Goal: Transaction & Acquisition: Purchase product/service

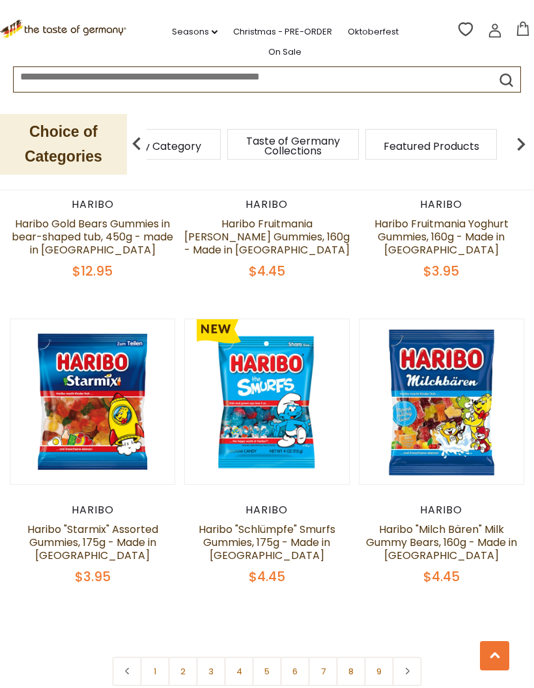
scroll to position [3645, 0]
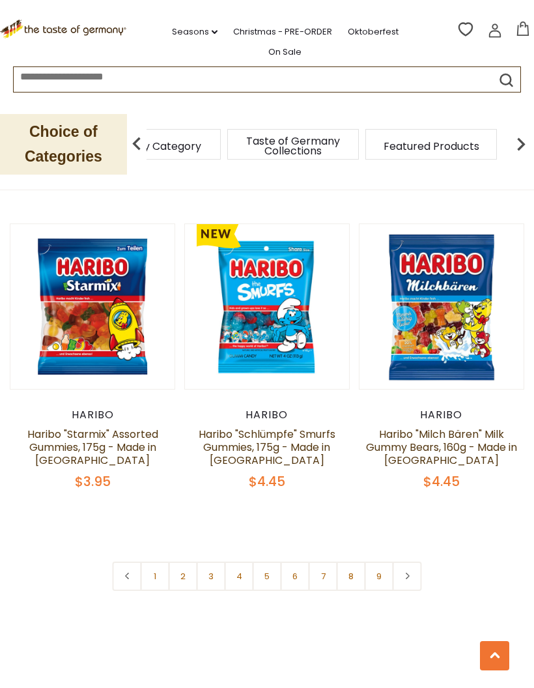
click at [188, 565] on link "2" at bounding box center [183, 576] width 29 height 29
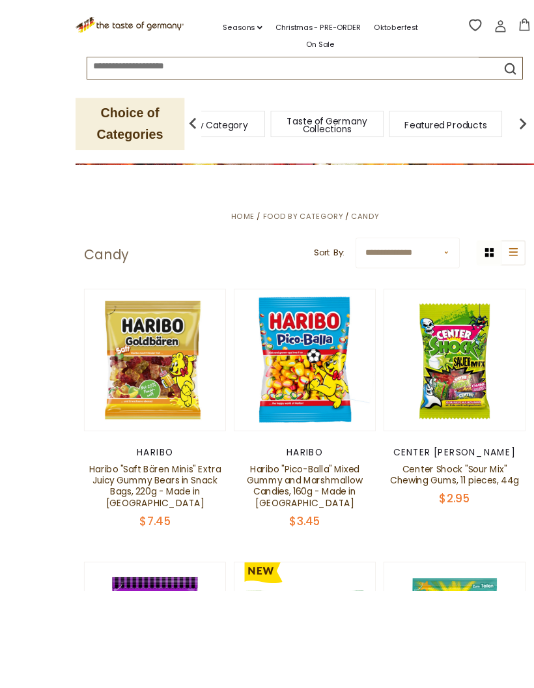
scroll to position [233, 0]
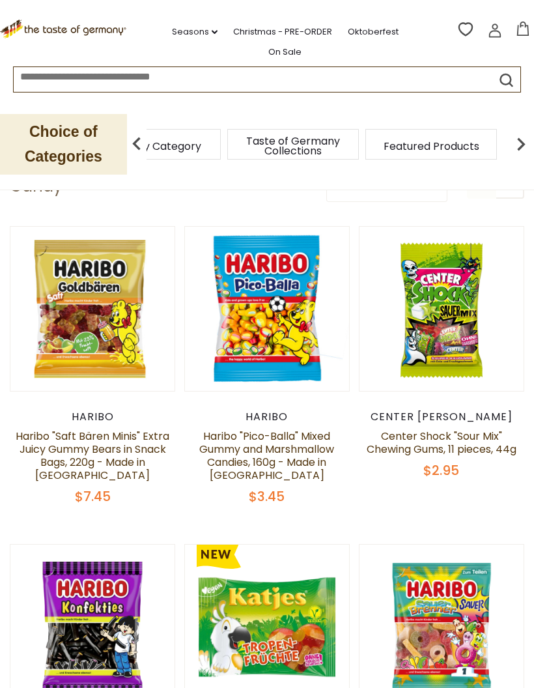
click at [470, 111] on button "Quick View" at bounding box center [442, 96] width 88 height 29
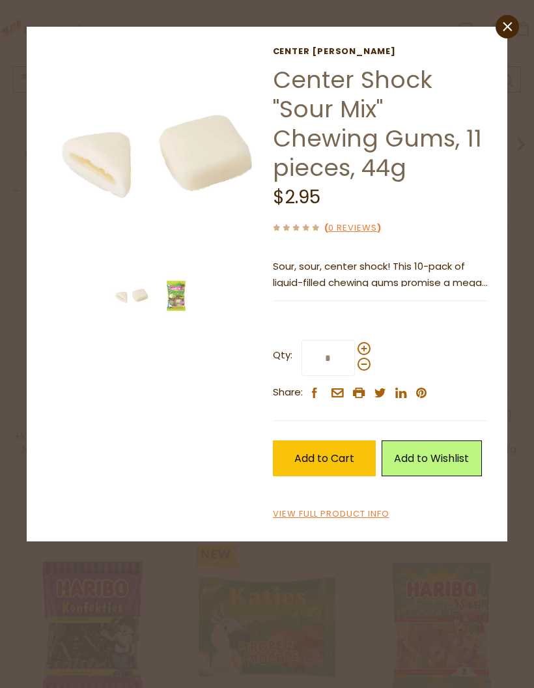
click at [360, 448] on button "Add to Cart" at bounding box center [325, 459] width 104 height 36
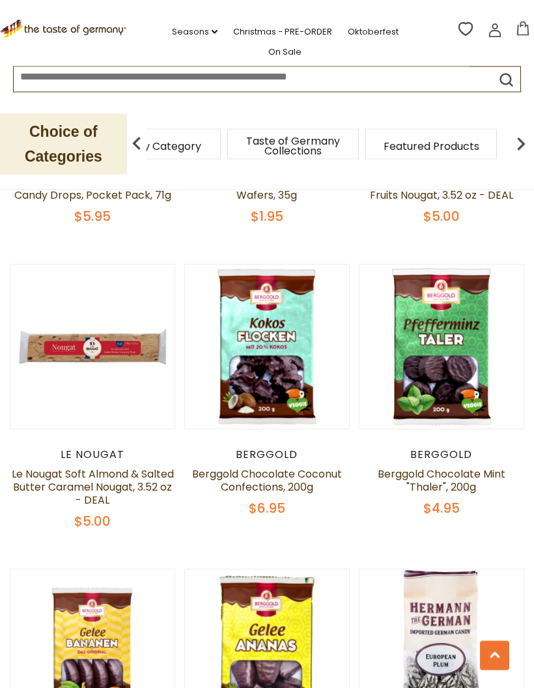
scroll to position [1721, 0]
click at [299, 149] on button "Quick View" at bounding box center [267, 134] width 88 height 29
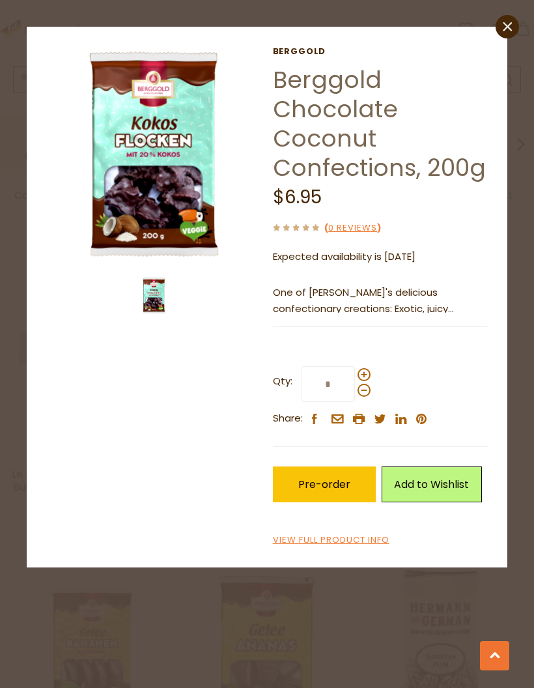
click at [354, 595] on div "close Berggold Berggold Chocolate Coconut Confections, 200g $6.95 ( 0 Reviews )…" at bounding box center [267, 344] width 534 height 688
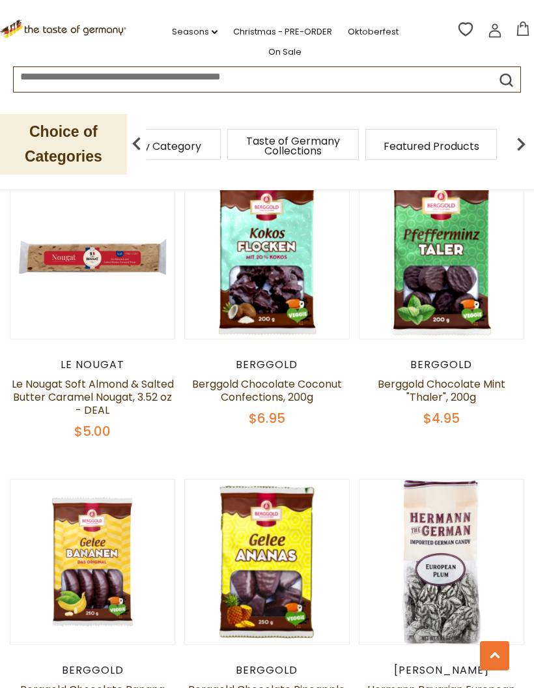
scroll to position [1884, 0]
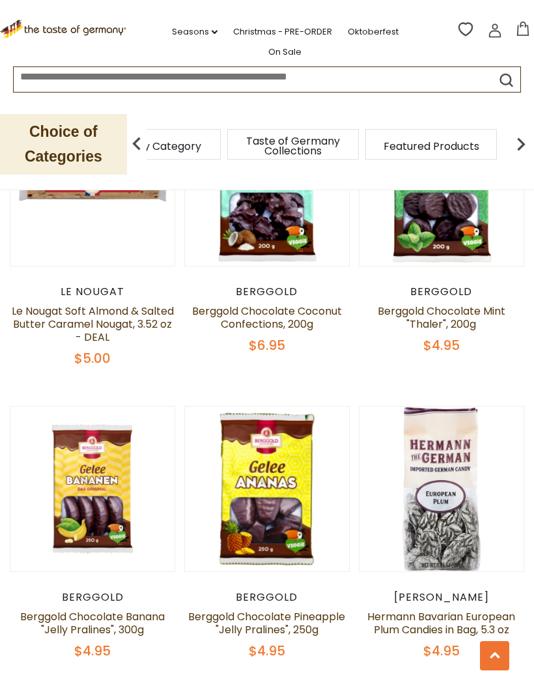
click at [109, 292] on button "Quick View" at bounding box center [93, 277] width 88 height 29
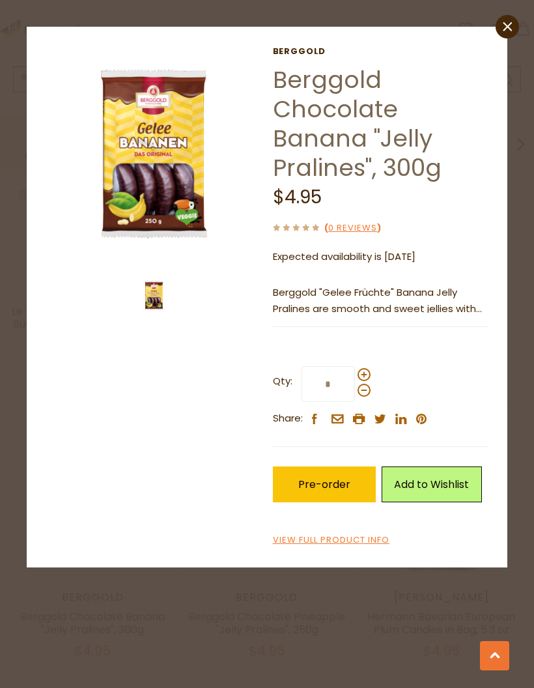
click at [343, 658] on div "close Berggold Berggold Chocolate Banana "Jelly Pralines", 300g $4.95 ( 0 Revie…" at bounding box center [267, 344] width 534 height 688
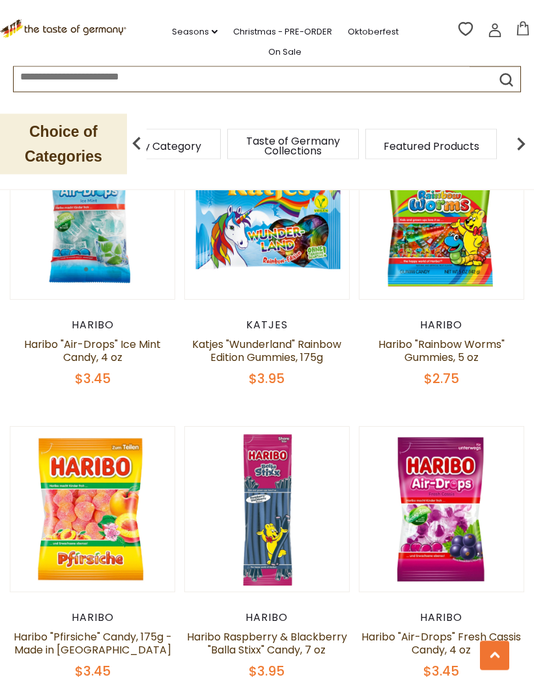
scroll to position [3377, 0]
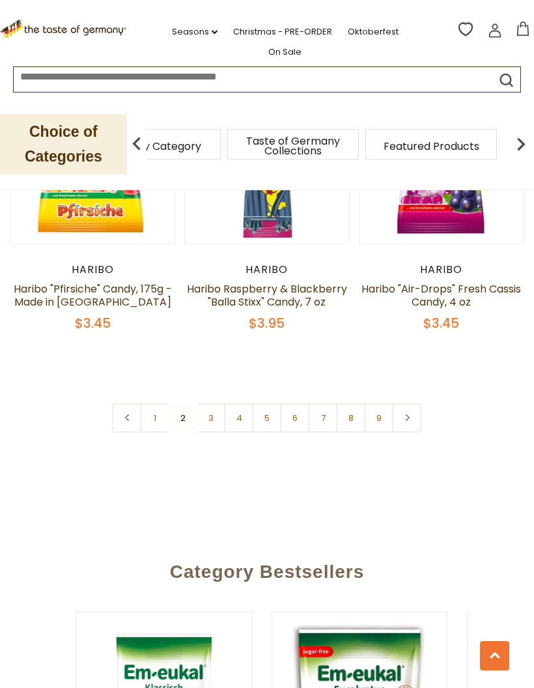
click at [213, 403] on link "3" at bounding box center [211, 417] width 29 height 29
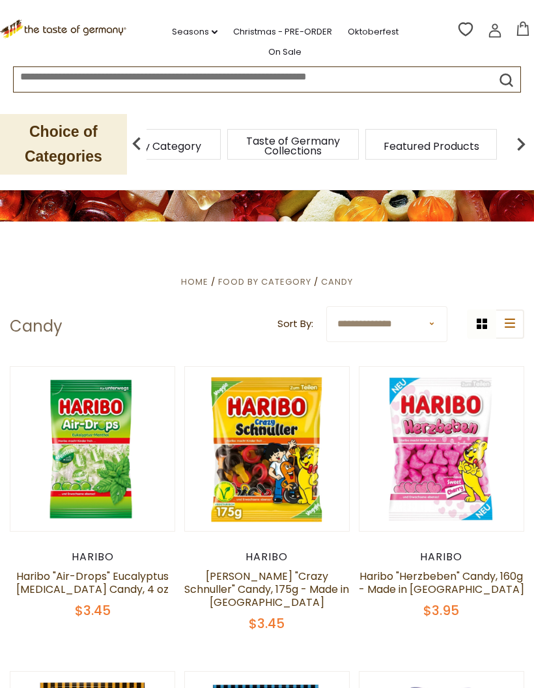
scroll to position [0, 0]
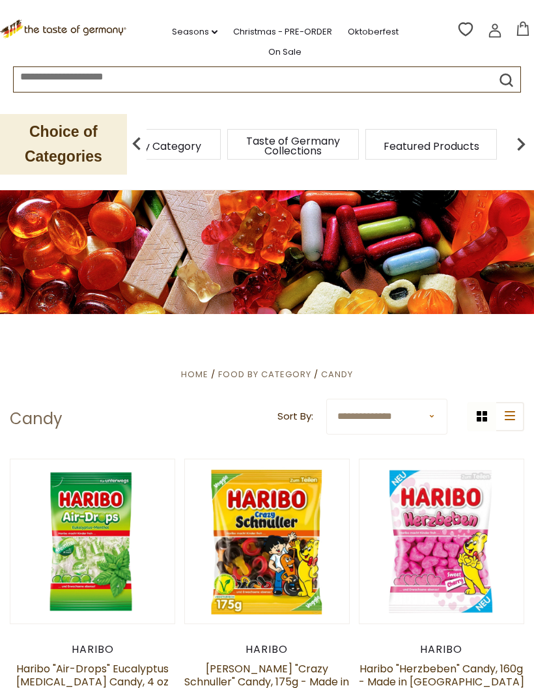
click at [452, 344] on button "Quick View" at bounding box center [442, 329] width 88 height 29
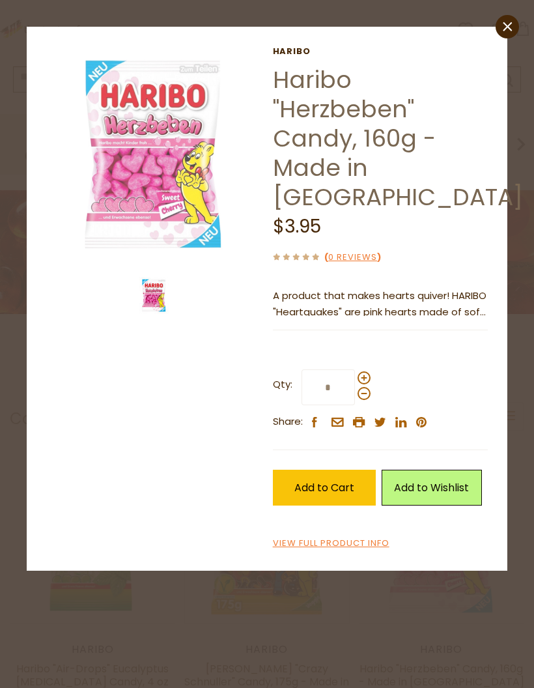
click at [313, 480] on span "Add to Cart" at bounding box center [325, 487] width 60 height 15
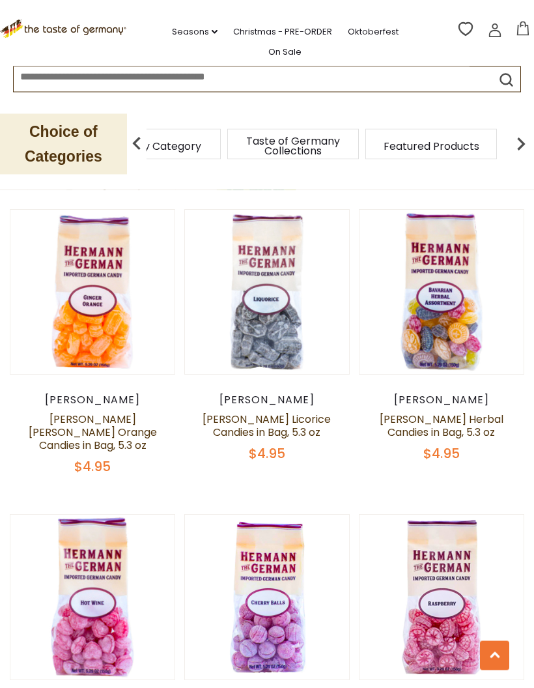
scroll to position [3583, 0]
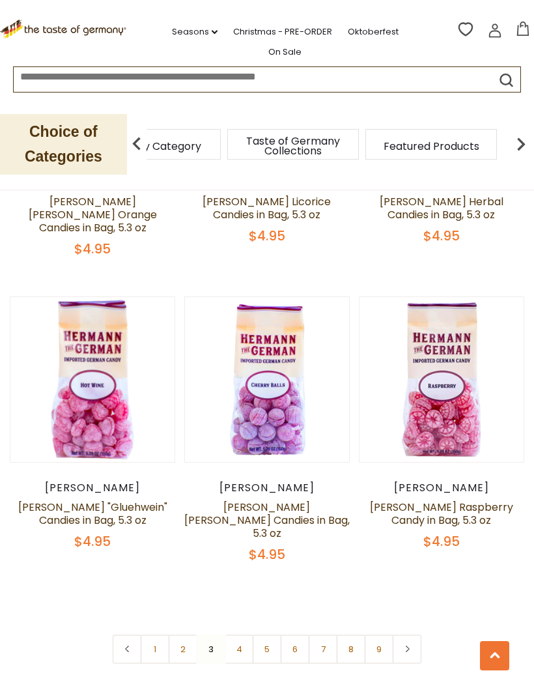
click at [240, 635] on link "4" at bounding box center [239, 649] width 29 height 29
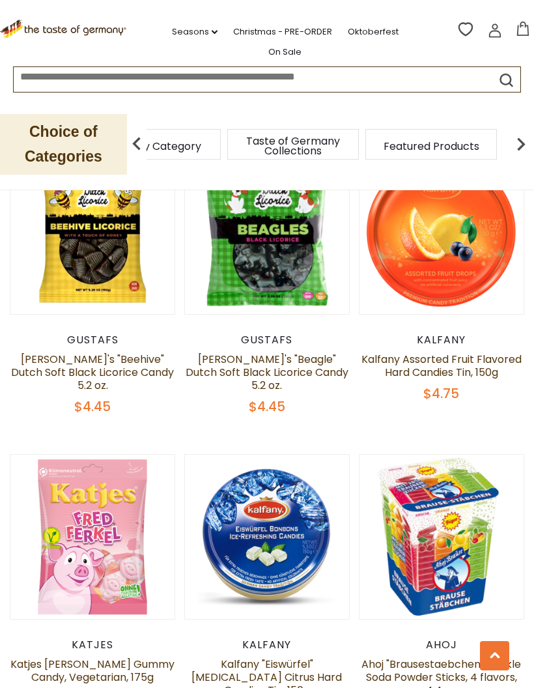
scroll to position [1279, 0]
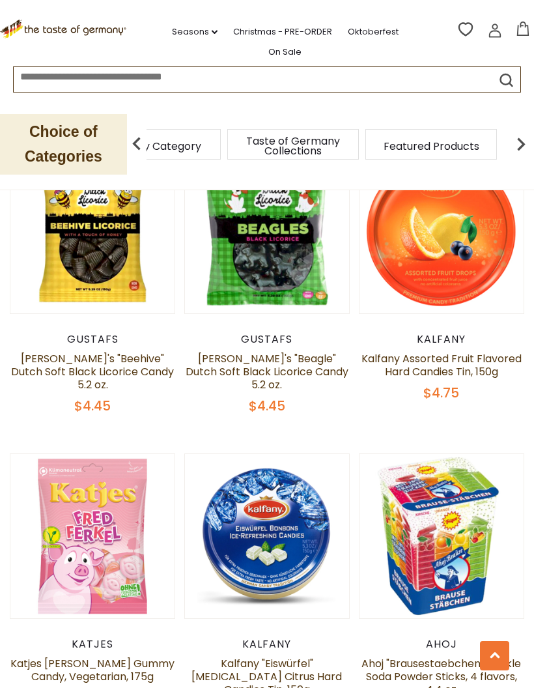
click at [123, 339] on button "Quick View" at bounding box center [93, 324] width 88 height 29
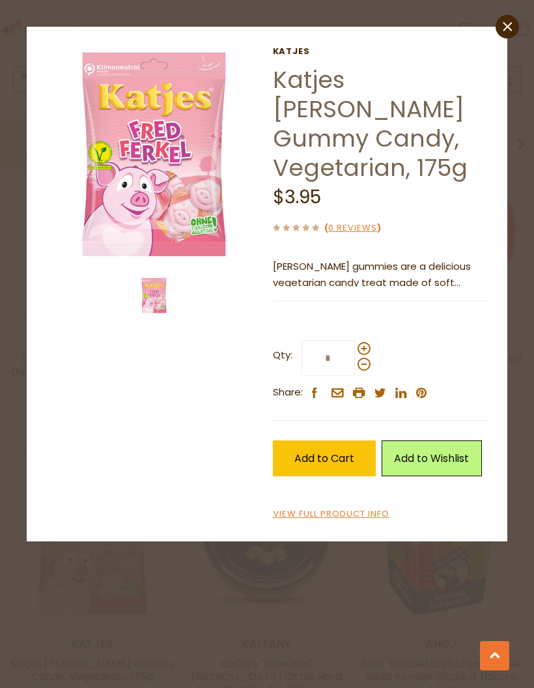
click at [313, 451] on span "Add to Cart" at bounding box center [325, 458] width 60 height 15
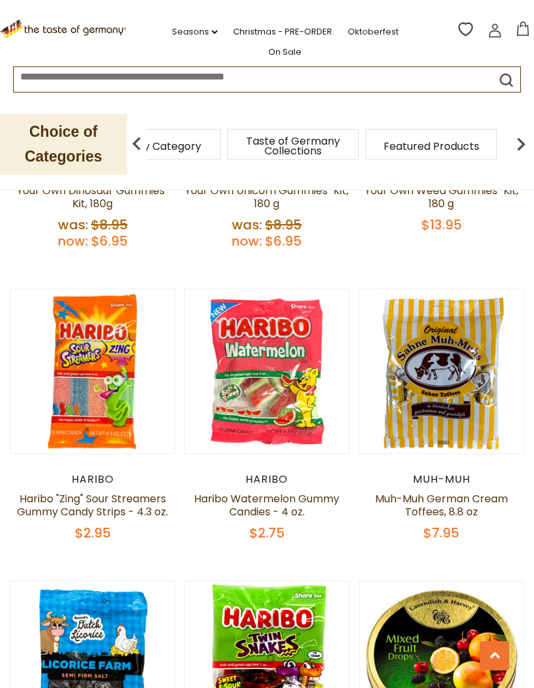
scroll to position [3494, 0]
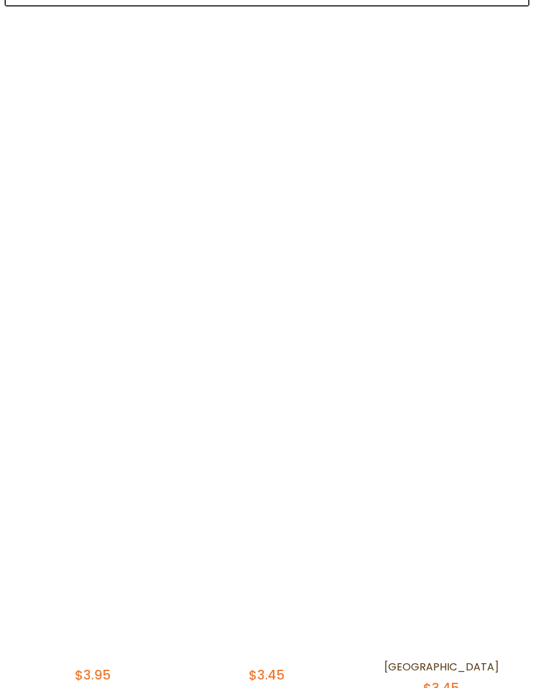
scroll to position [0, 0]
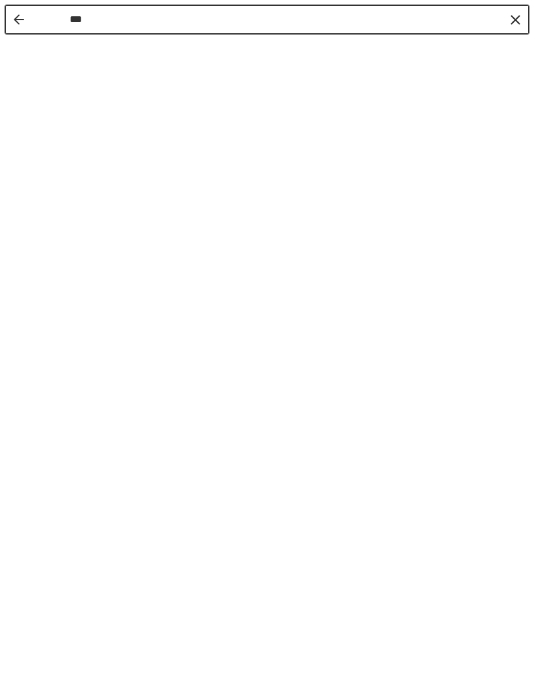
type input "****"
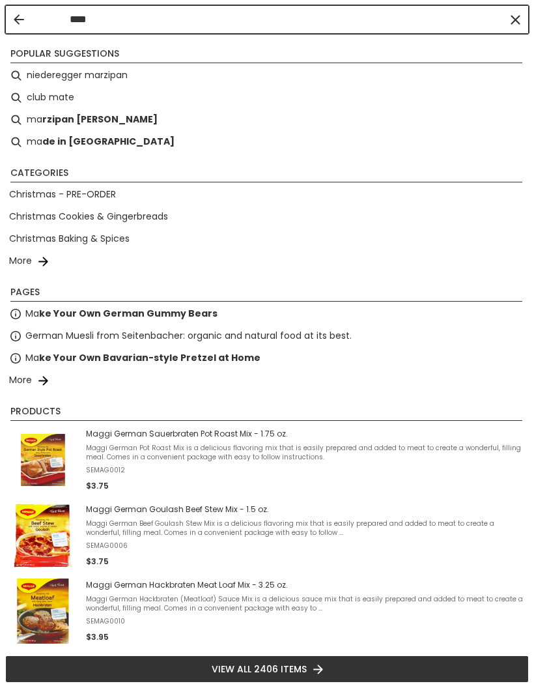
type input "****"
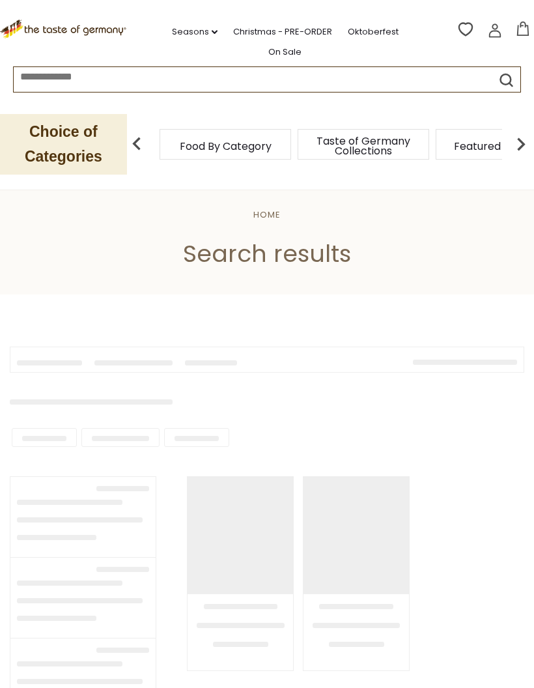
type input "****"
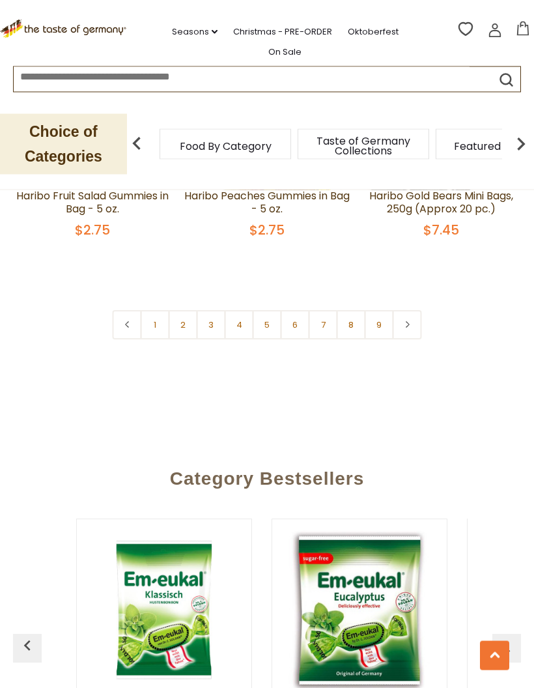
scroll to position [3821, 0]
click at [332, 310] on link "7" at bounding box center [323, 324] width 29 height 29
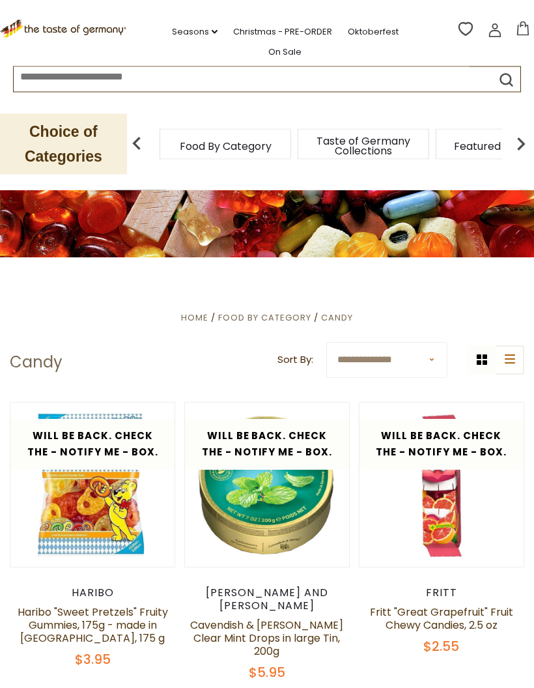
scroll to position [0, 0]
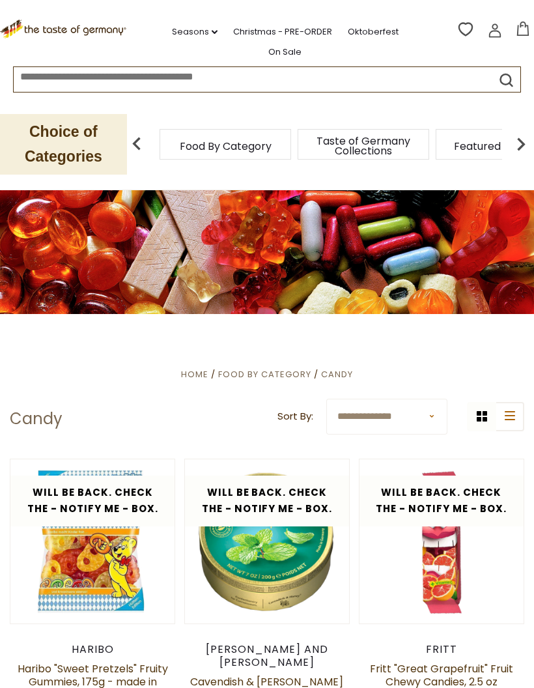
click at [180, 26] on link "Seasons dropdown_arrow" at bounding box center [195, 32] width 46 height 14
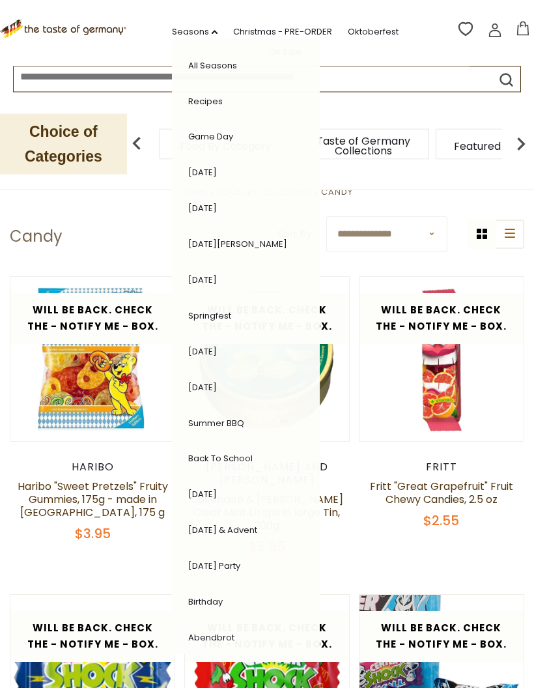
scroll to position [182, 0]
click at [436, 146] on div "Featured Products" at bounding box center [502, 144] width 132 height 31
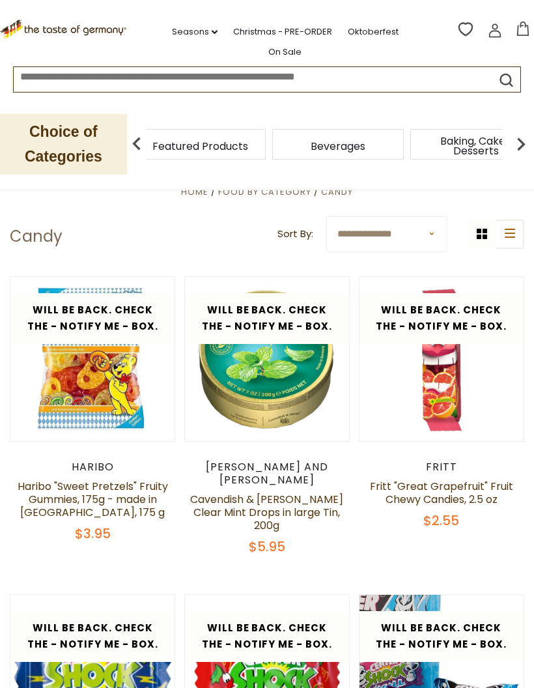
click at [512, 131] on img at bounding box center [521, 144] width 26 height 26
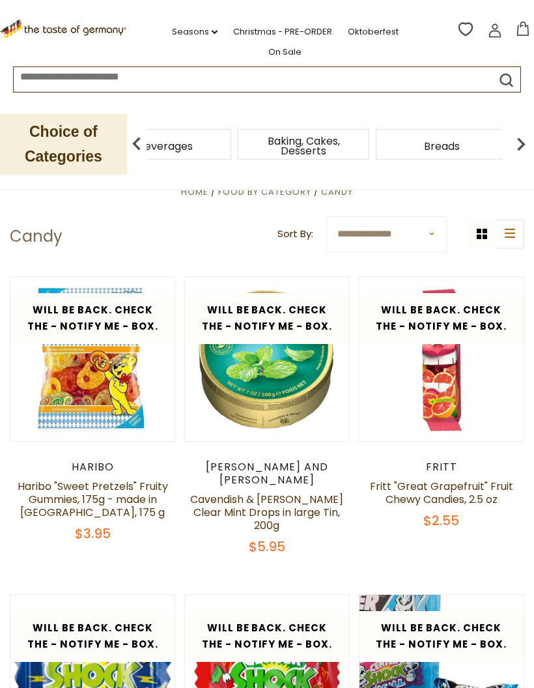
click at [517, 131] on img at bounding box center [521, 144] width 26 height 26
click at [510, 132] on img at bounding box center [521, 144] width 26 height 26
click at [508, 235] on icon "list icon" at bounding box center [510, 233] width 10 height 9
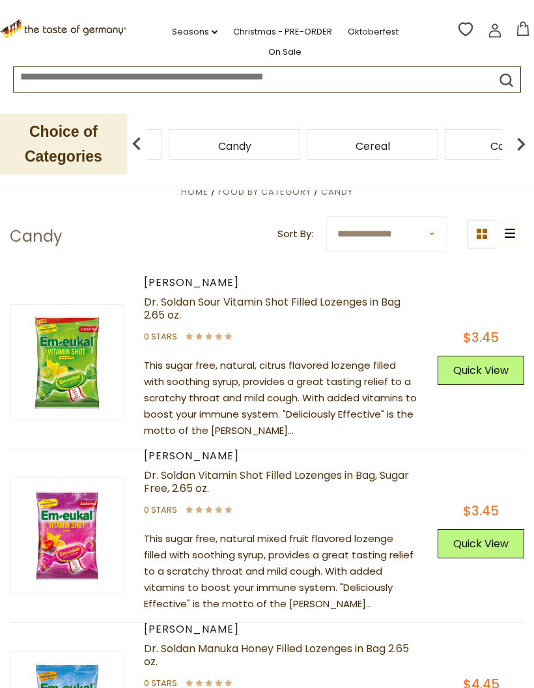
click at [398, 240] on select "**********" at bounding box center [386, 234] width 121 height 36
select select "********"
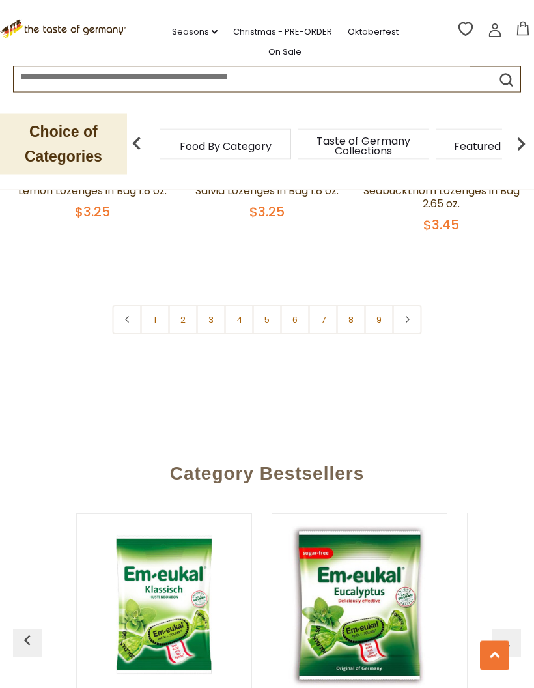
scroll to position [3622, 0]
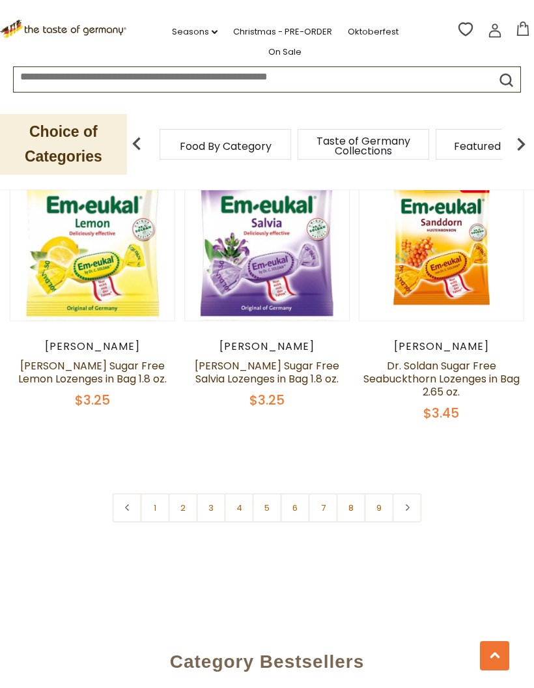
click at [285, 493] on link "6" at bounding box center [295, 507] width 29 height 29
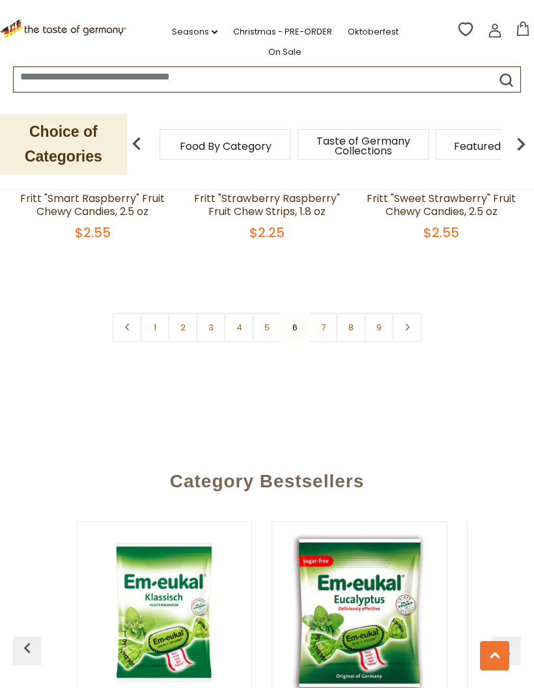
scroll to position [0, 0]
click at [210, 313] on link "3" at bounding box center [211, 327] width 29 height 29
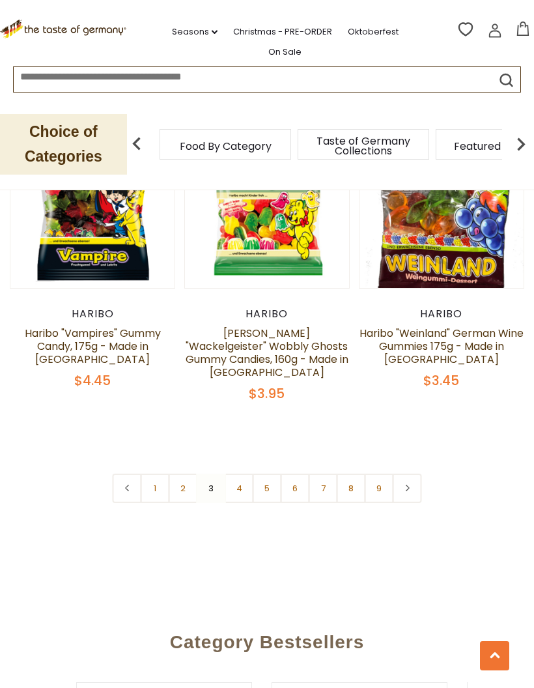
scroll to position [3686, 0]
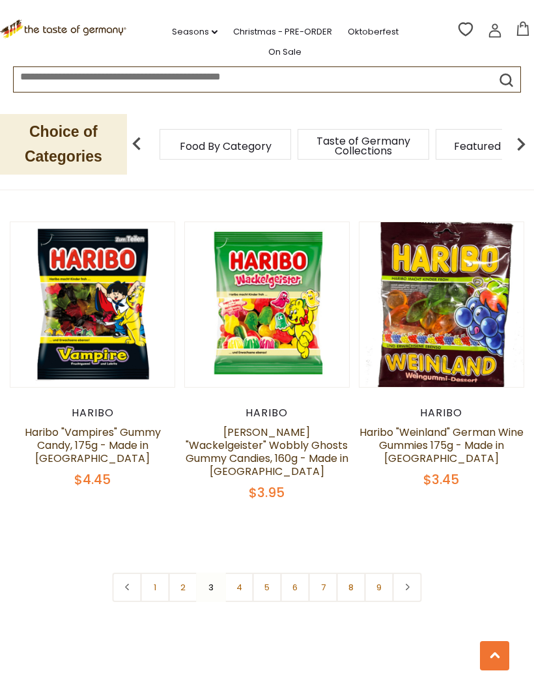
click at [248, 573] on link "4" at bounding box center [239, 587] width 29 height 29
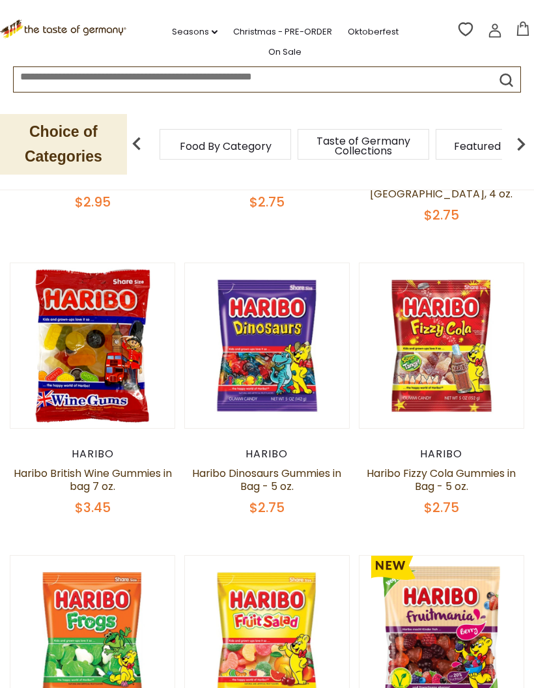
scroll to position [398, 0]
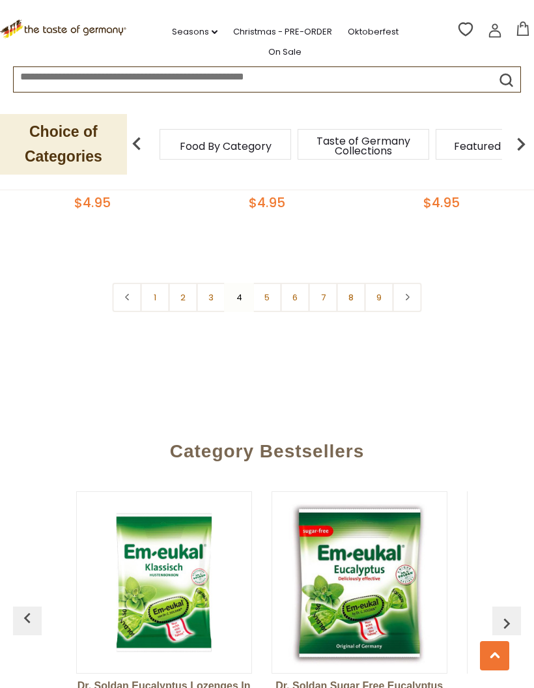
click at [269, 292] on link "5" at bounding box center [267, 297] width 29 height 29
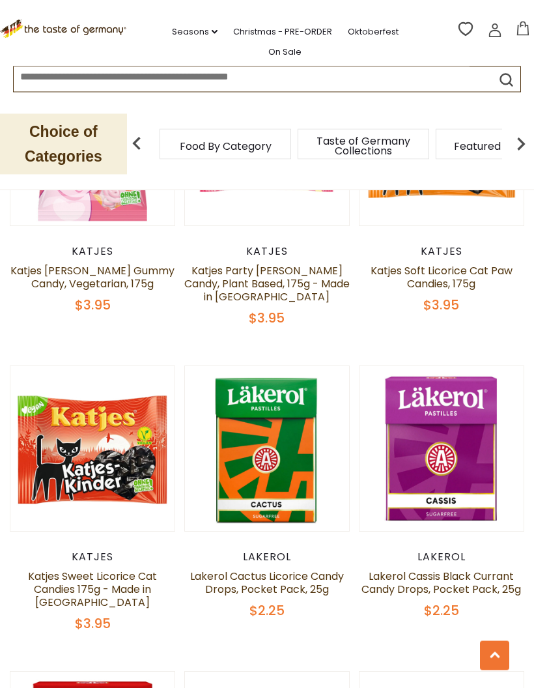
scroll to position [2469, 0]
